Goal: Register for event/course

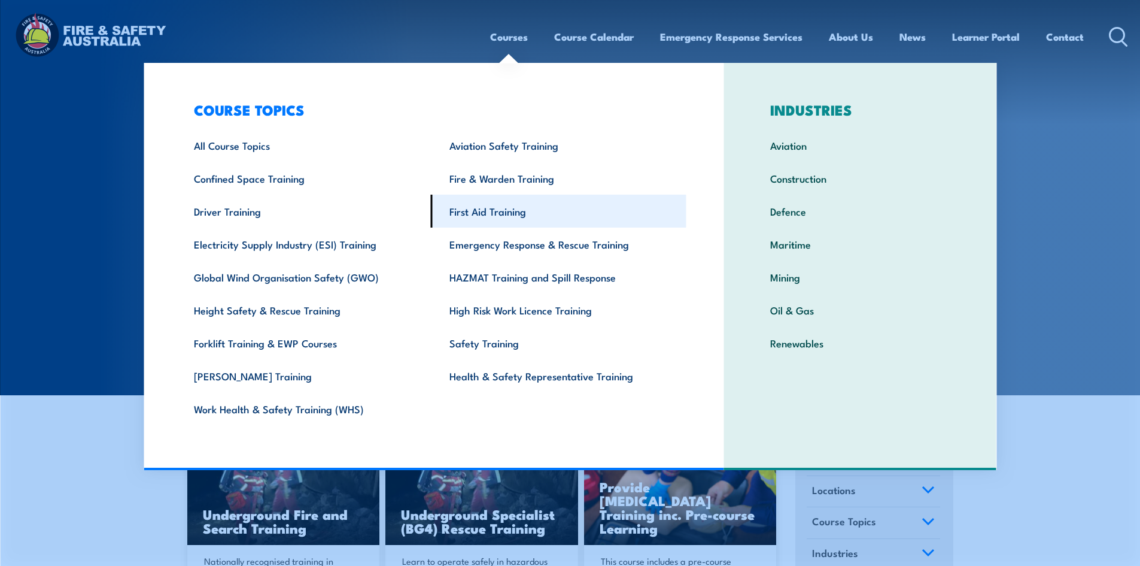
click at [444, 214] on link "First Aid Training" at bounding box center [559, 211] width 256 height 33
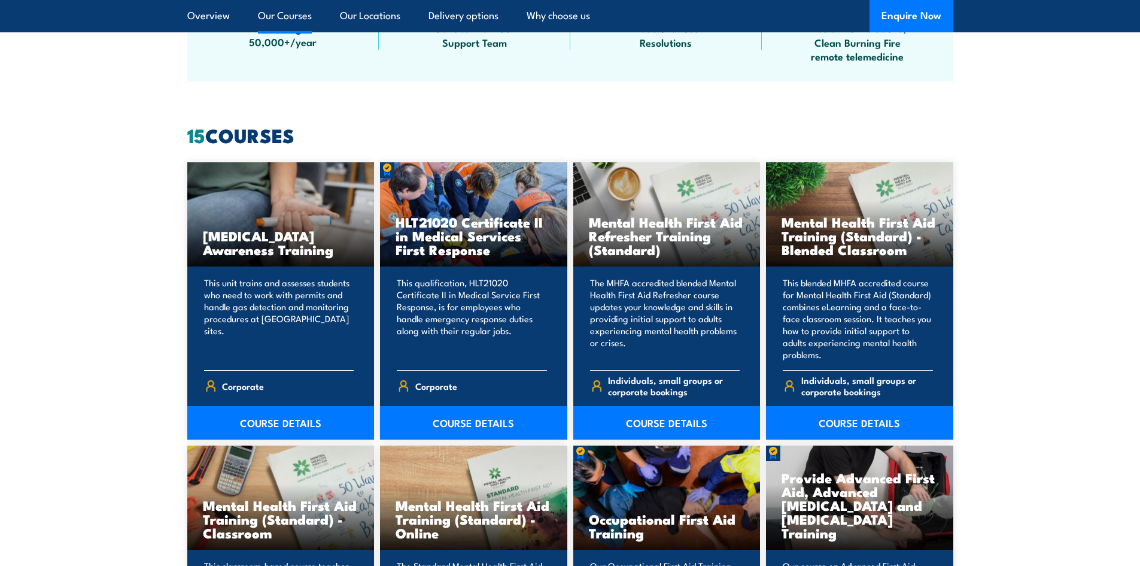
click at [199, 193] on div "Anaphylaxis Awareness Training" at bounding box center [280, 214] width 187 height 105
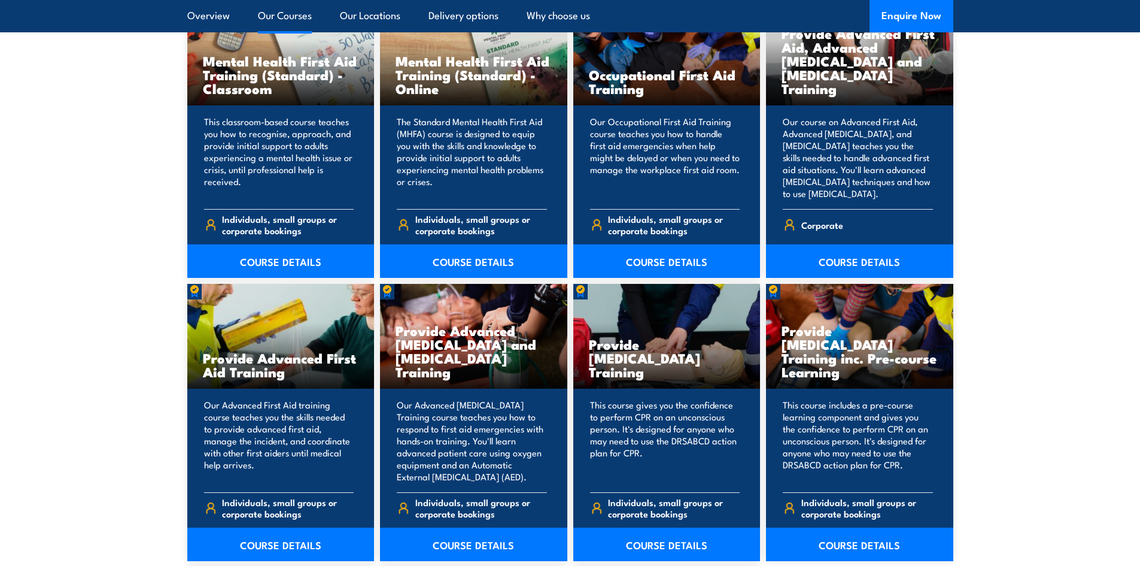
scroll to position [1317, 0]
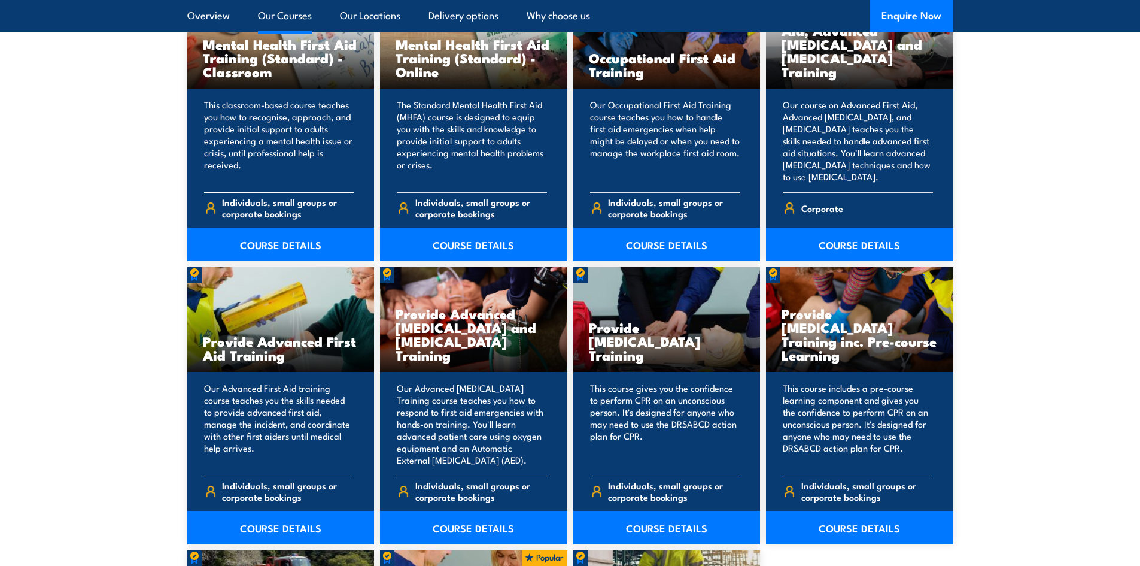
click at [199, 183] on div "This classroom-based course teaches you how to recognise, approach, and provide…" at bounding box center [280, 175] width 187 height 172
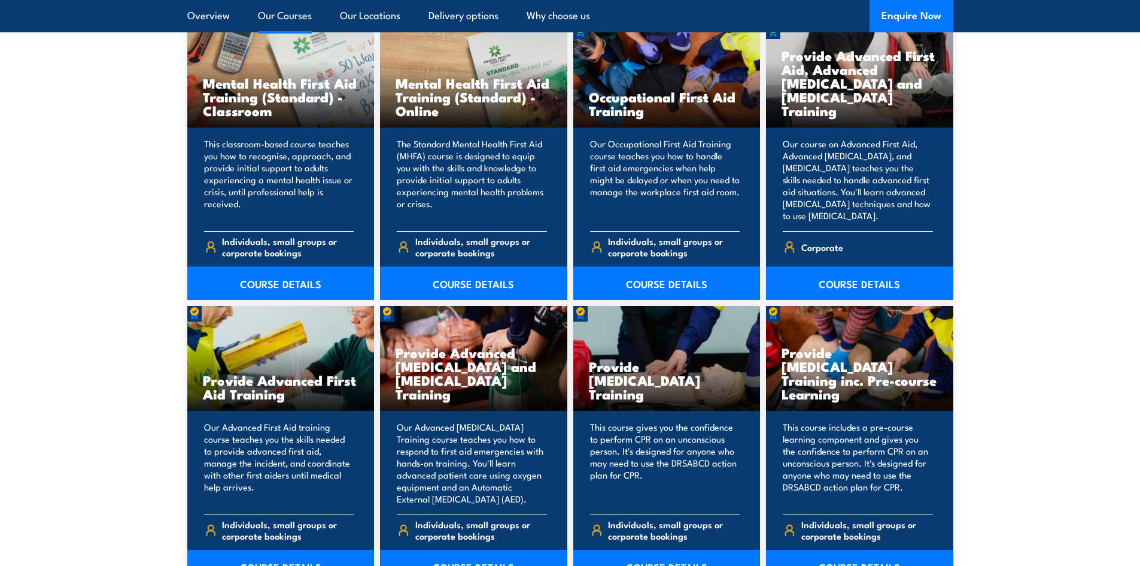
scroll to position [1257, 0]
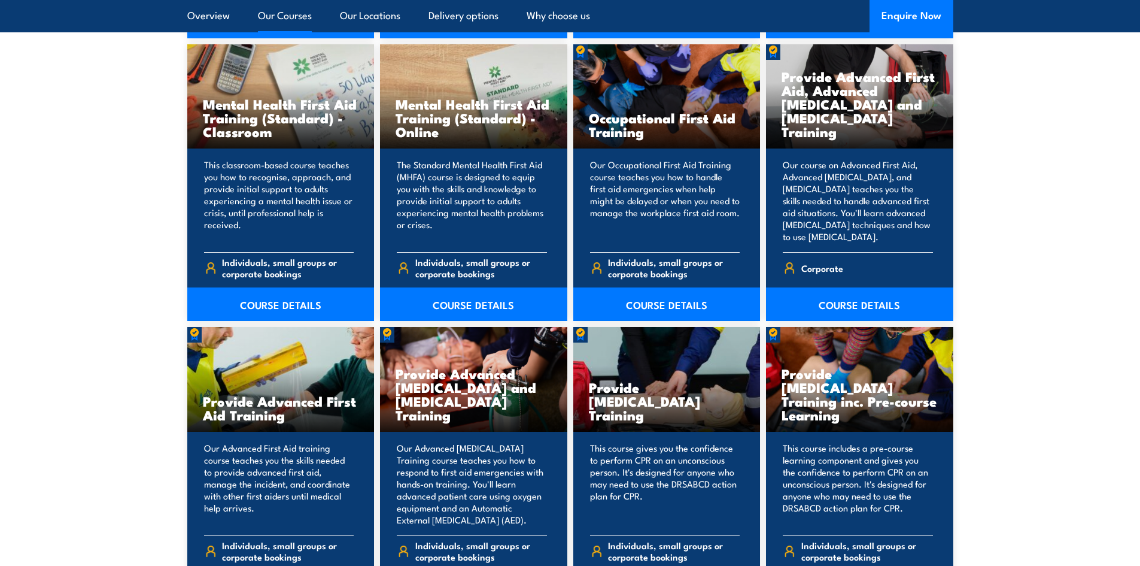
click at [168, 181] on section "15 COURSES Anaphylaxis Awareness Training This unit trains and assesses student…" at bounding box center [570, 340] width 1140 height 1231
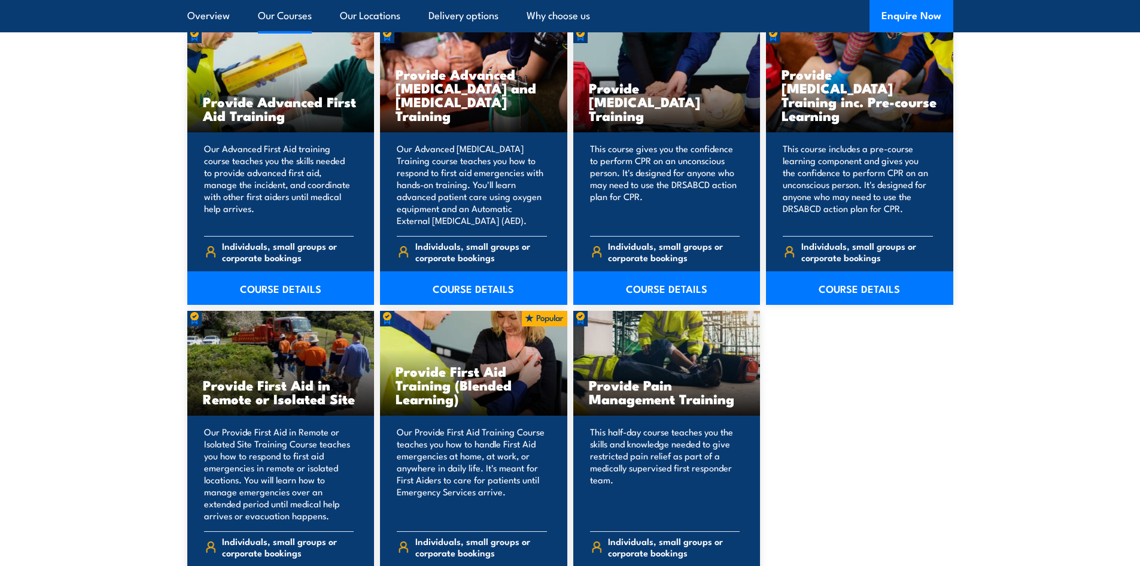
scroll to position [1736, 0]
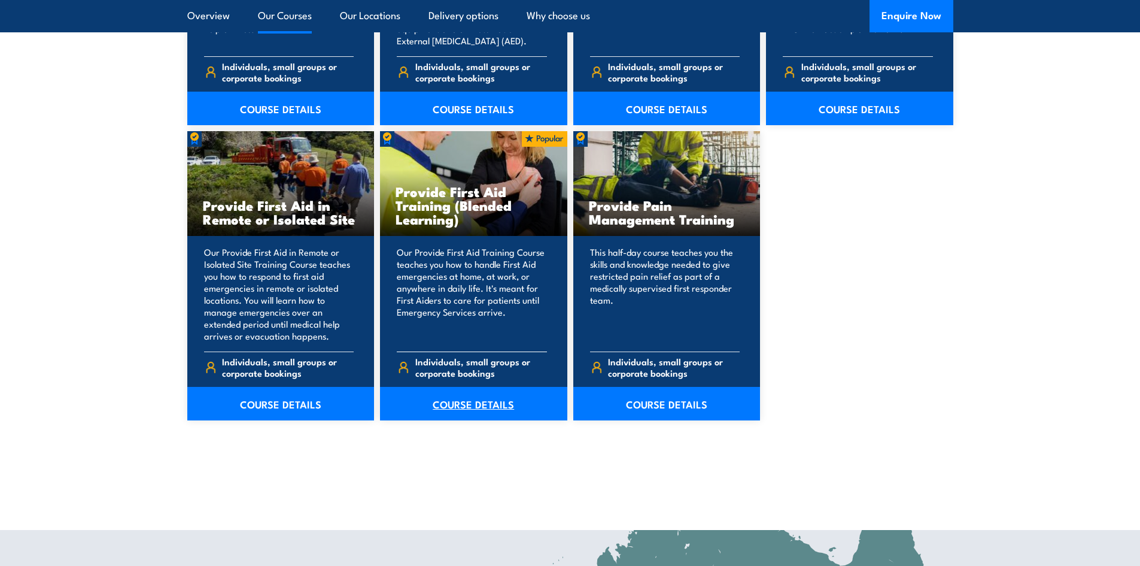
click at [461, 403] on link "COURSE DETAILS" at bounding box center [473, 404] width 187 height 34
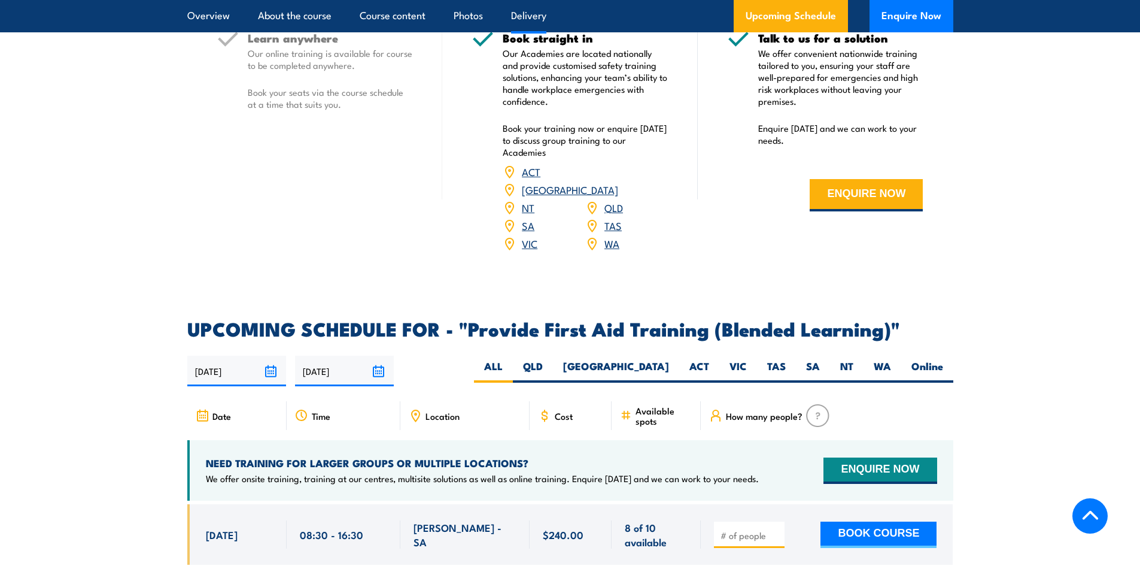
scroll to position [2274, 0]
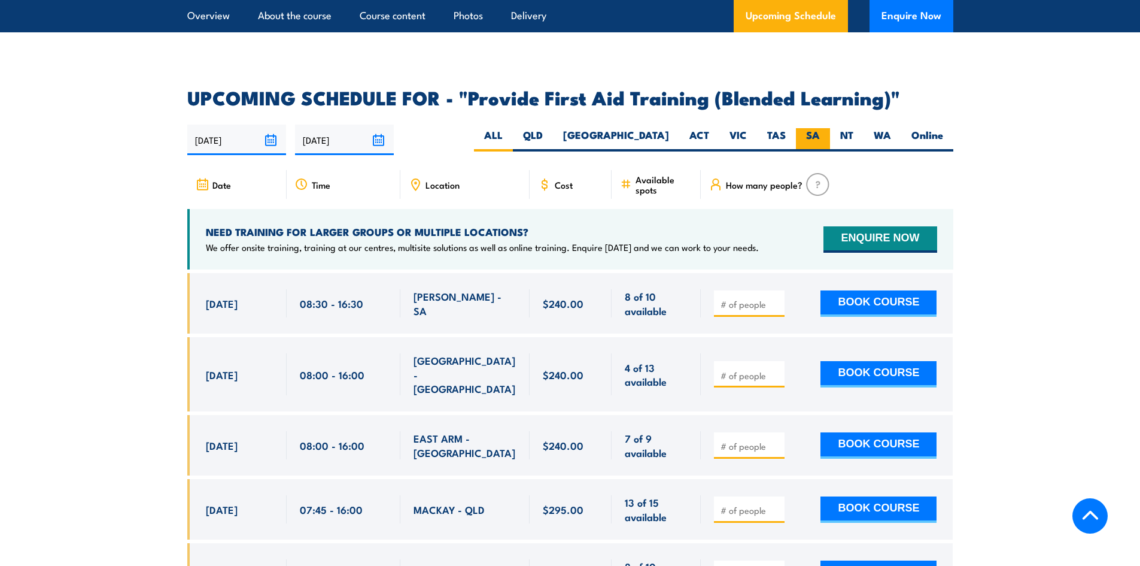
click at [812, 151] on label "SA" at bounding box center [813, 139] width 34 height 23
click at [820, 136] on input "SA" at bounding box center [824, 132] width 8 height 8
radio input "true"
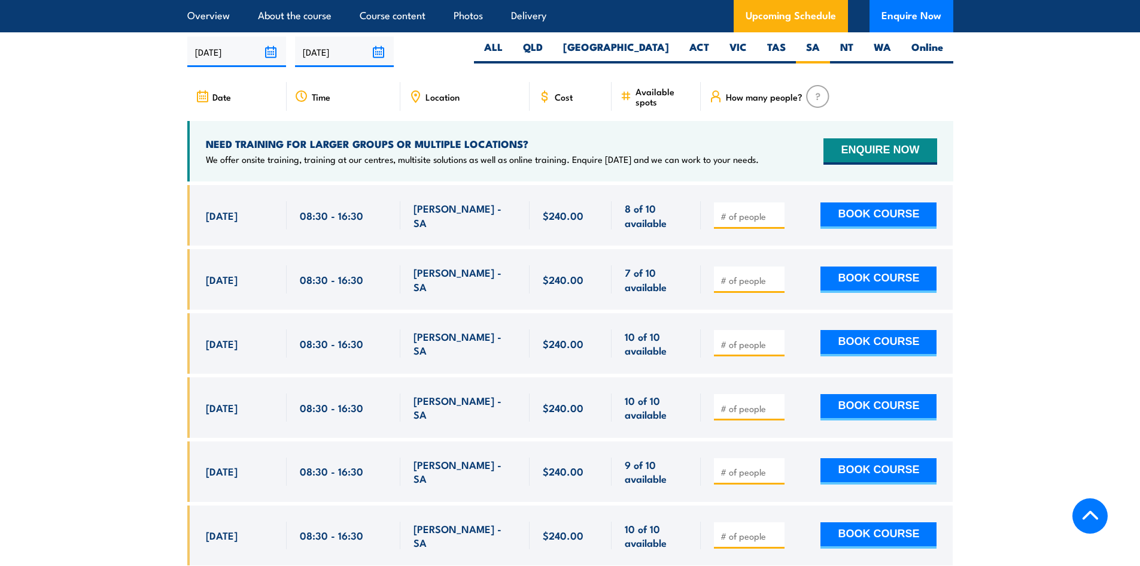
scroll to position [2372, 0]
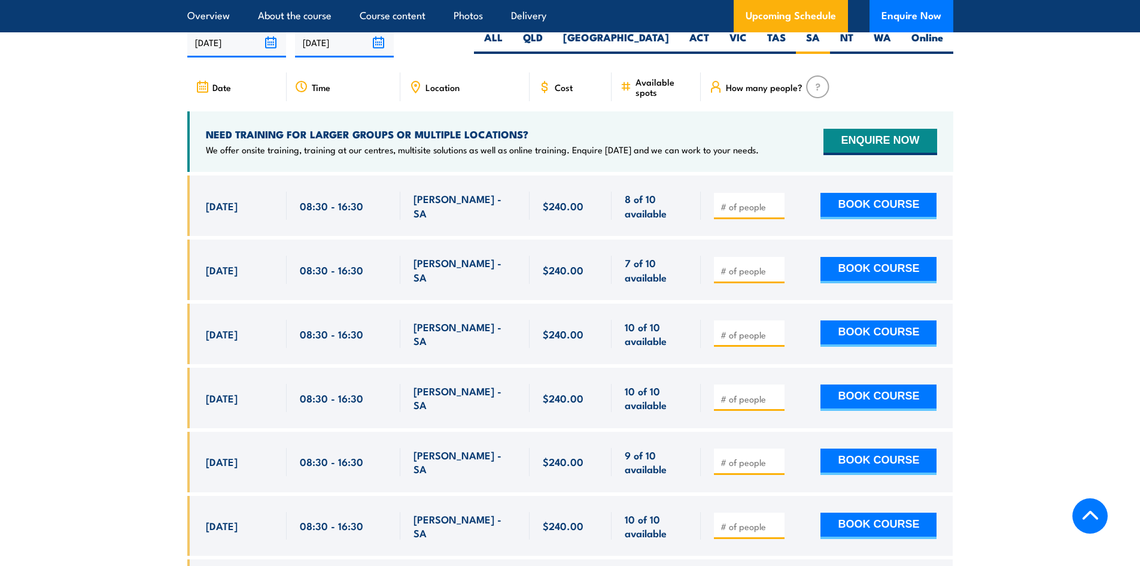
click at [1035, 257] on section "UPCOMING SCHEDULE FOR - "Provide First Aid Training (Blended Learning)" [DATE] …" at bounding box center [570, 378] width 1140 height 774
